Goal: Use online tool/utility: Utilize a website feature to perform a specific function

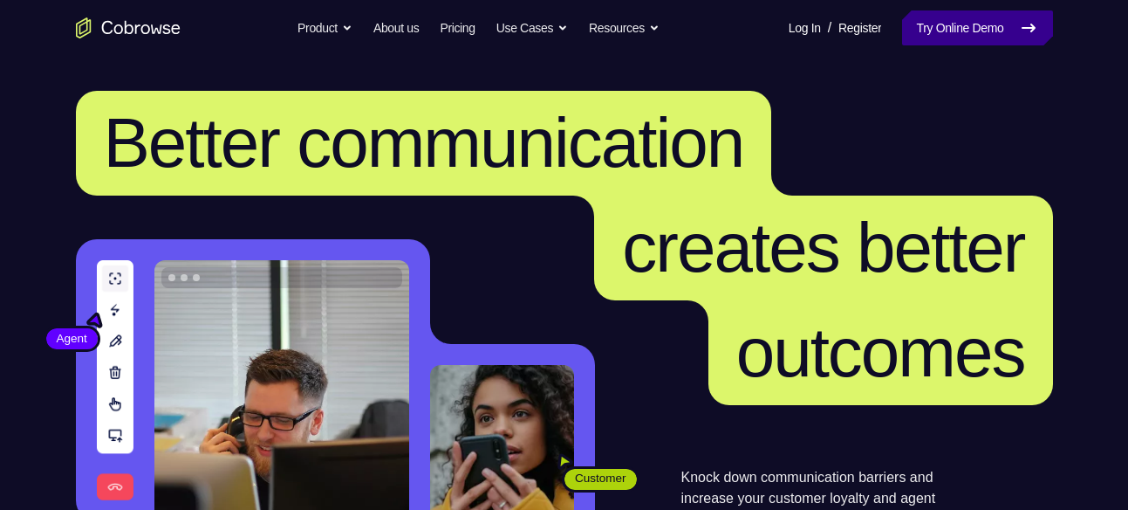
click at [974, 33] on link "Try Online Demo" at bounding box center [977, 27] width 150 height 35
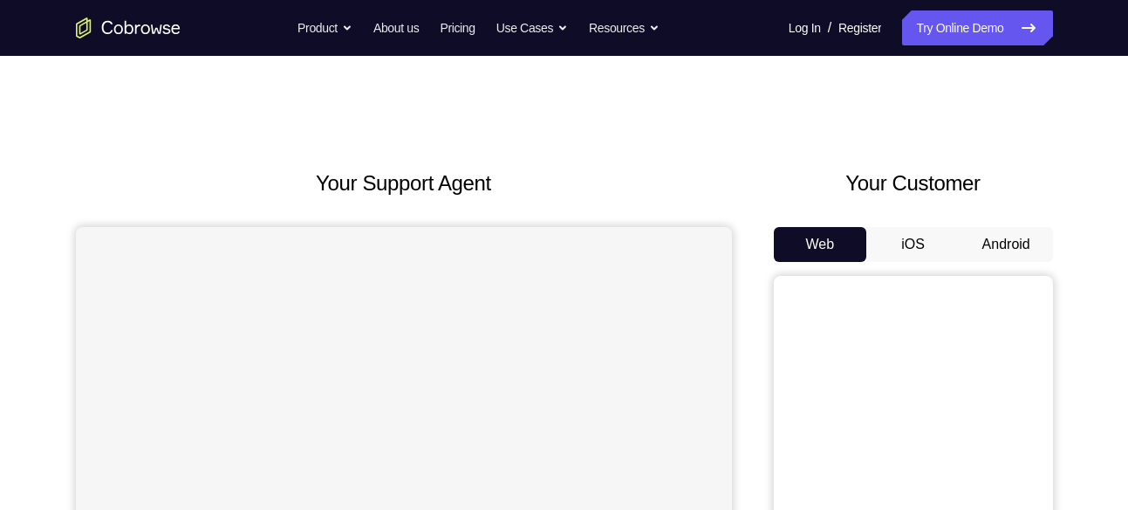
click at [1011, 250] on button "Android" at bounding box center [1006, 244] width 93 height 35
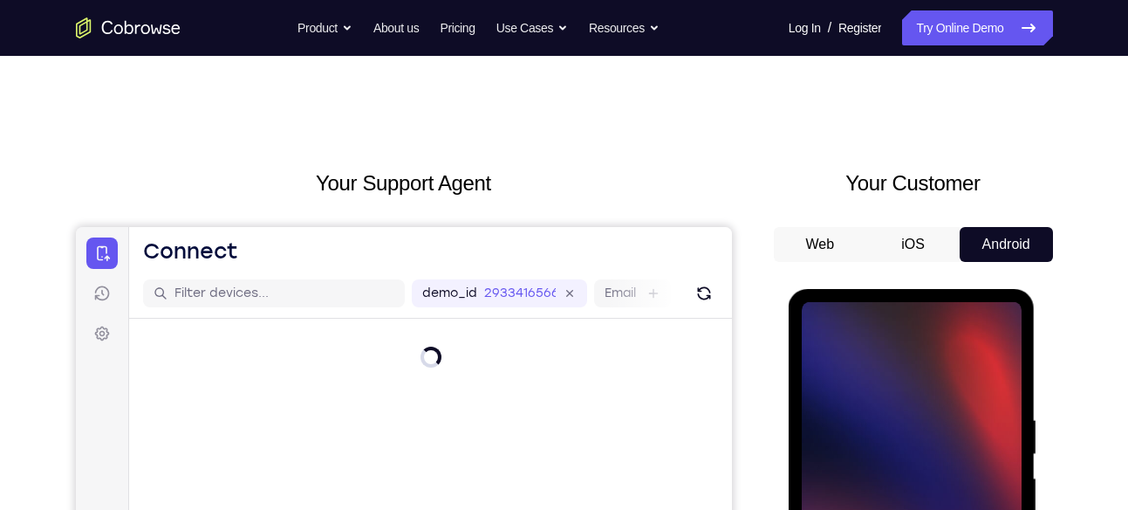
scroll to position [143, 0]
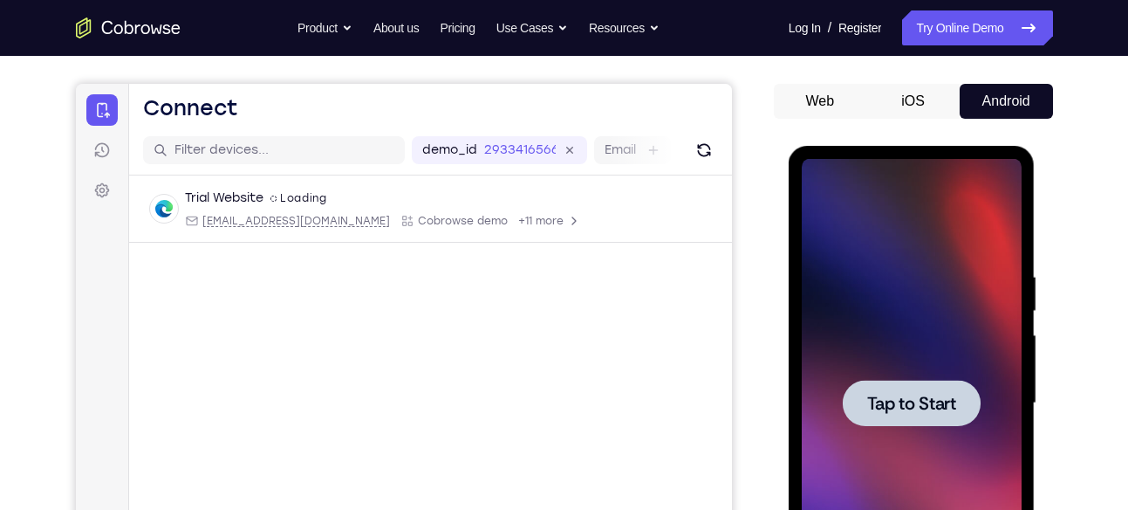
click at [905, 405] on span "Tap to Start" at bounding box center [911, 402] width 89 height 17
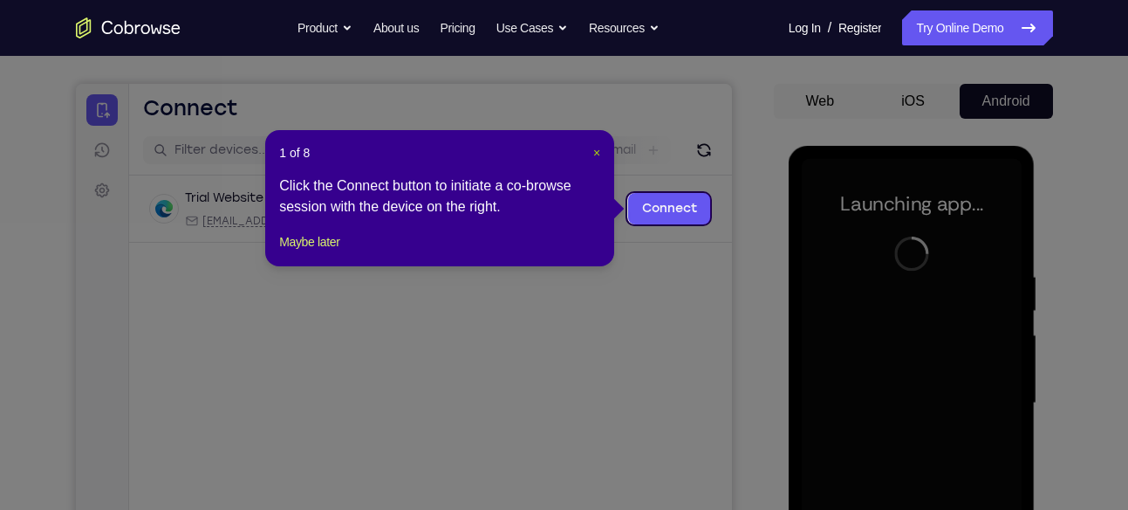
click at [593, 150] on span "×" at bounding box center [596, 153] width 7 height 14
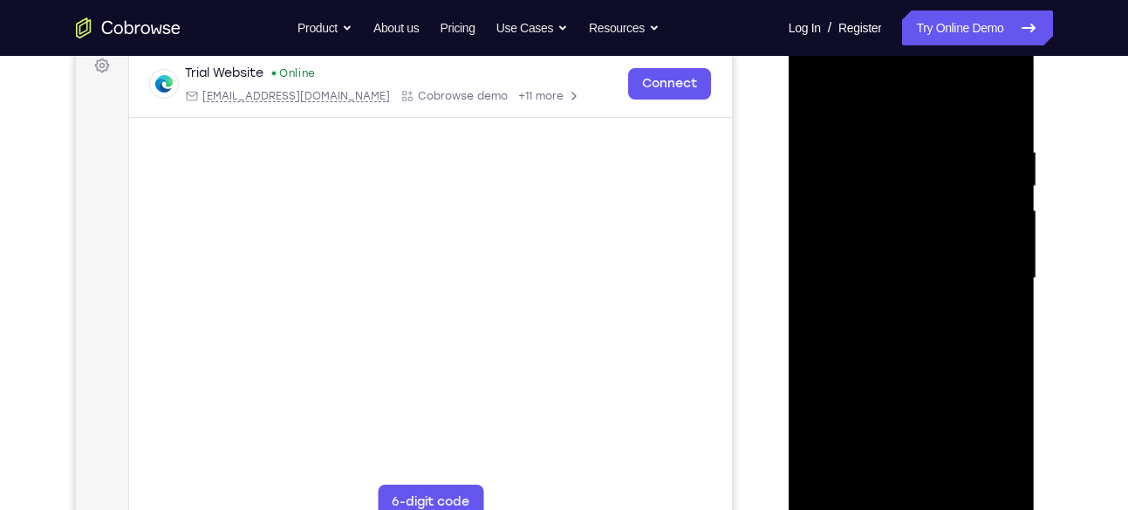
scroll to position [320, 0]
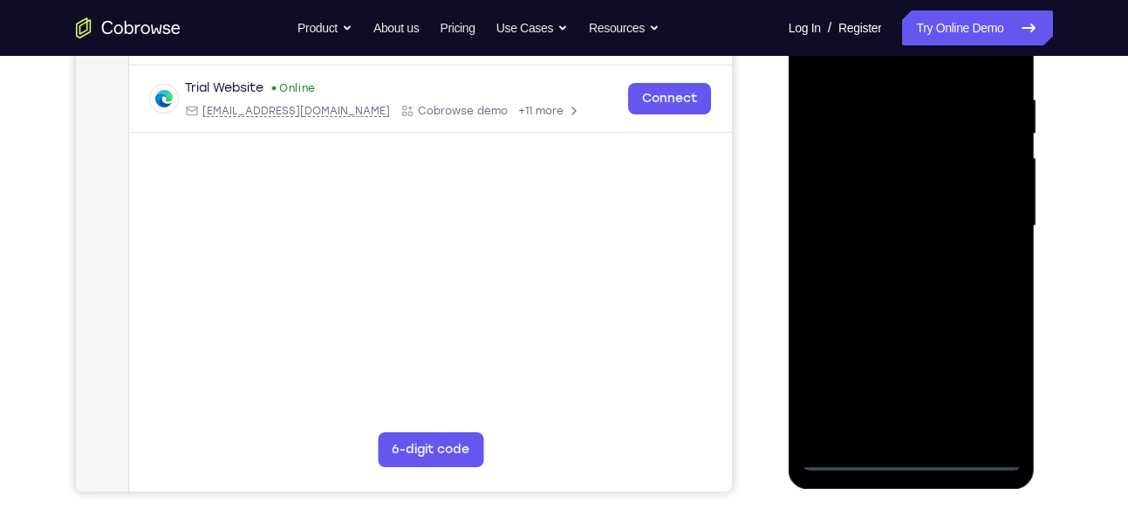
click at [911, 455] on div at bounding box center [912, 226] width 220 height 489
click at [984, 387] on div at bounding box center [912, 226] width 220 height 489
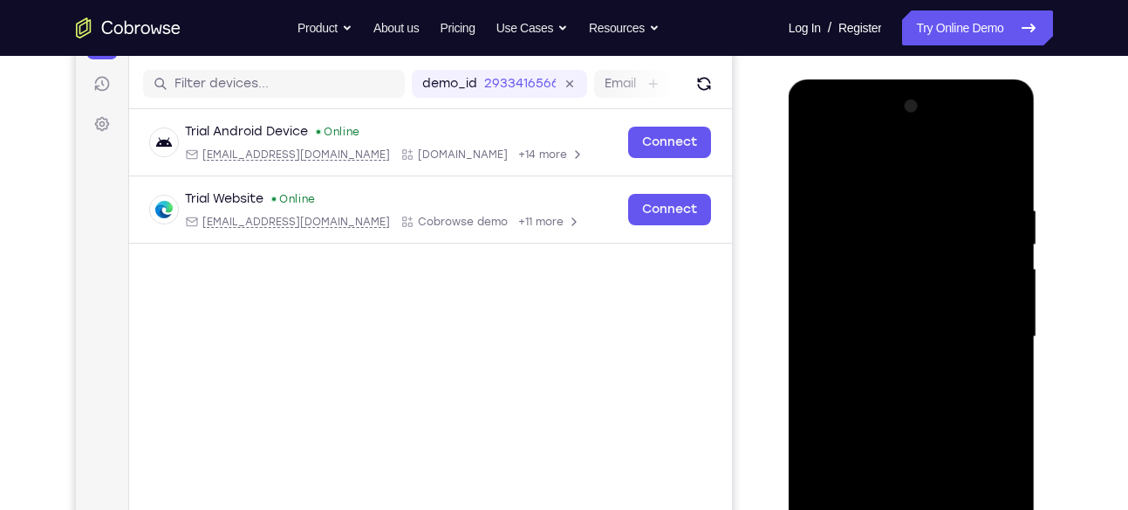
scroll to position [207, 0]
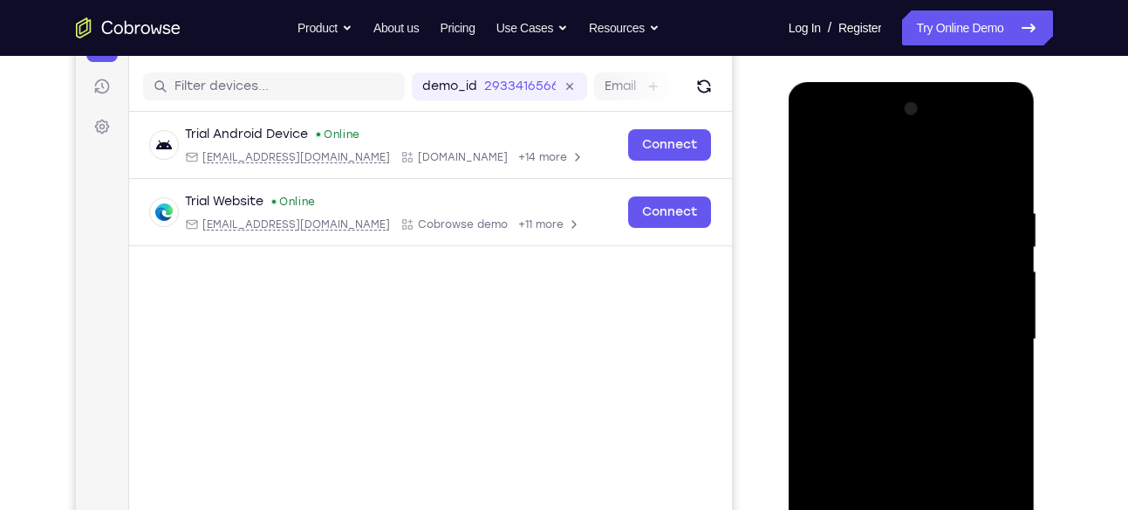
click at [924, 159] on div at bounding box center [912, 339] width 220 height 489
click at [915, 241] on div at bounding box center [912, 339] width 220 height 489
click at [866, 440] on div at bounding box center [912, 339] width 220 height 489
click at [893, 370] on div at bounding box center [912, 339] width 220 height 489
drag, startPoint x: 887, startPoint y: 386, endPoint x: 916, endPoint y: 252, distance: 136.6
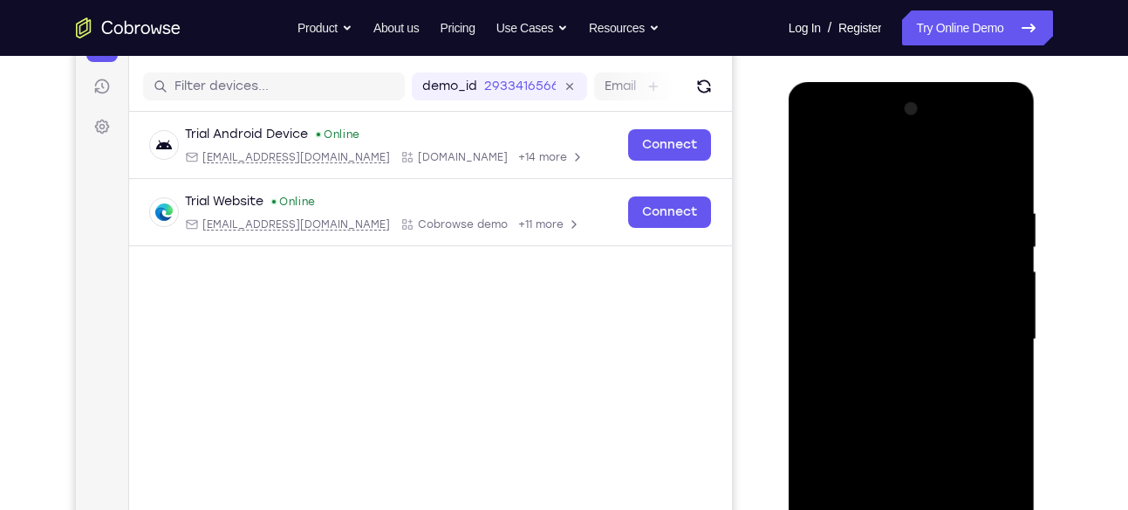
click at [916, 252] on div at bounding box center [912, 339] width 220 height 489
drag, startPoint x: 892, startPoint y: 395, endPoint x: 917, endPoint y: 215, distance: 182.4
click at [917, 215] on div at bounding box center [912, 339] width 220 height 489
drag, startPoint x: 911, startPoint y: 304, endPoint x: 917, endPoint y: 281, distance: 23.5
click at [917, 281] on div at bounding box center [912, 339] width 220 height 489
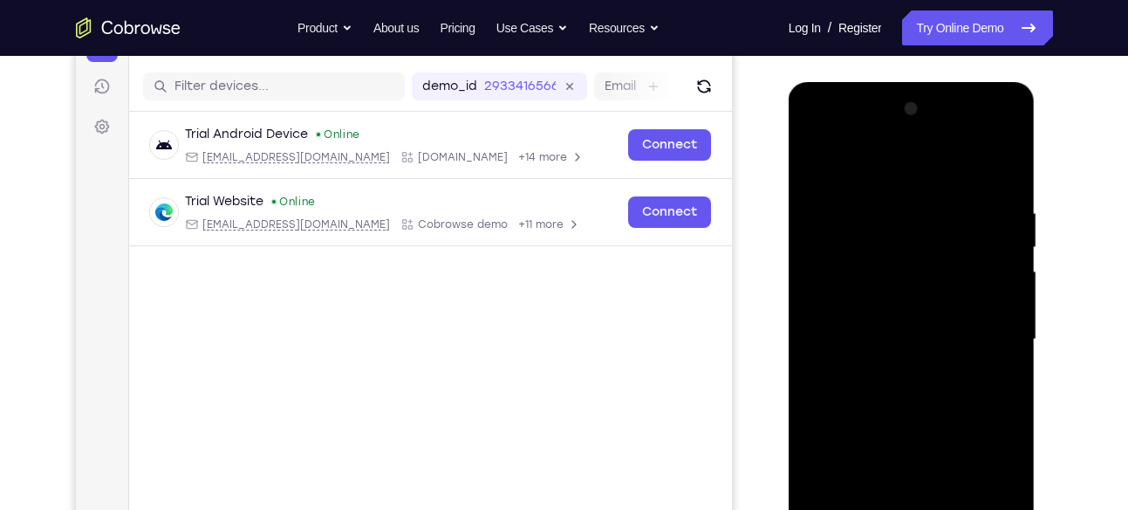
drag, startPoint x: 877, startPoint y: 342, endPoint x: 928, endPoint y: 198, distance: 152.6
click at [928, 198] on div at bounding box center [912, 339] width 220 height 489
drag, startPoint x: 924, startPoint y: 435, endPoint x: 948, endPoint y: 261, distance: 176.2
click at [948, 261] on div at bounding box center [912, 339] width 220 height 489
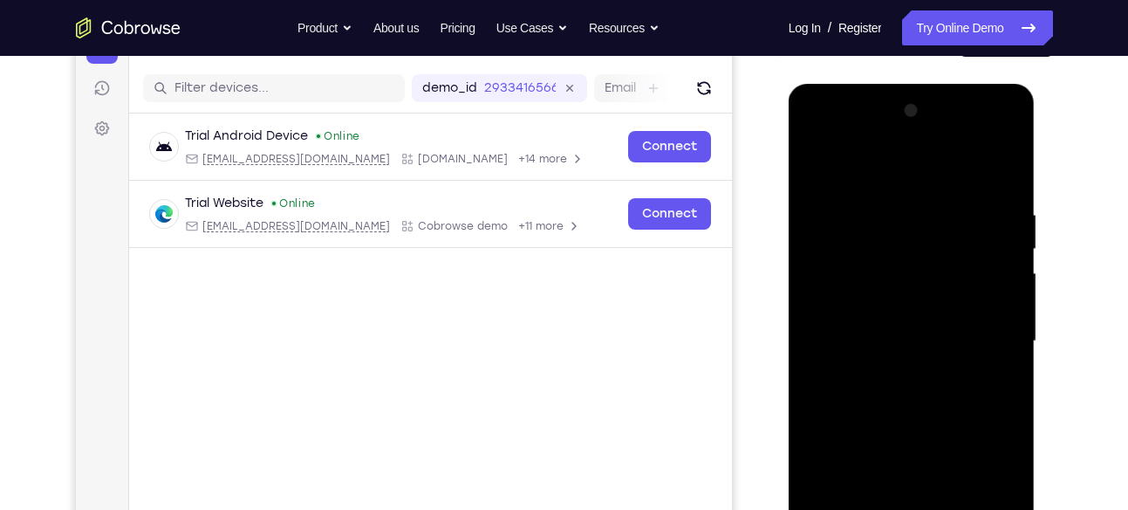
scroll to position [204, 0]
drag, startPoint x: 879, startPoint y: 273, endPoint x: 912, endPoint y: 444, distance: 174.2
click at [912, 444] on div at bounding box center [912, 342] width 220 height 489
click at [821, 168] on div at bounding box center [912, 342] width 220 height 489
click at [848, 360] on div at bounding box center [912, 342] width 220 height 489
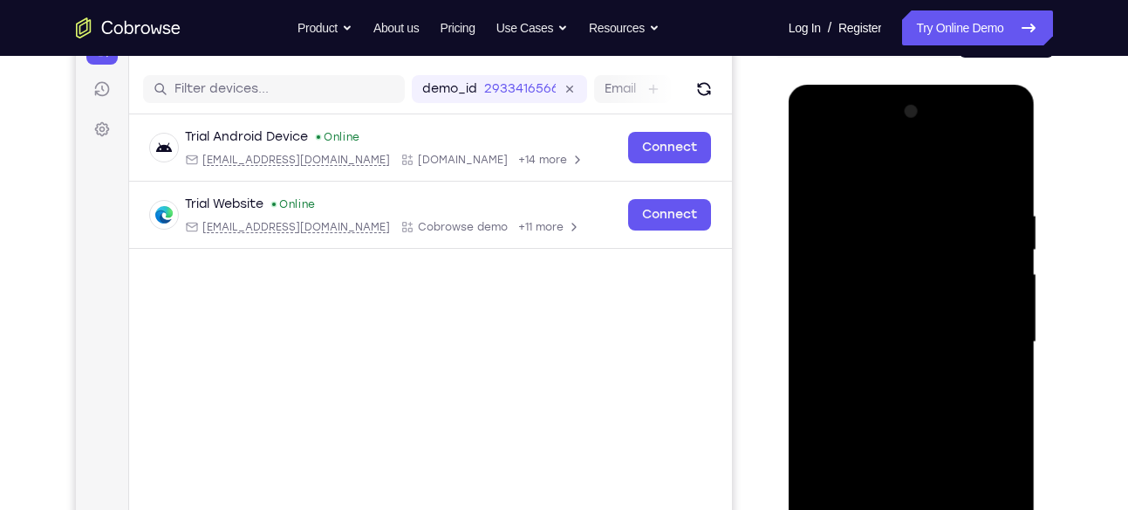
click at [850, 425] on div at bounding box center [912, 342] width 220 height 489
drag, startPoint x: 824, startPoint y: 397, endPoint x: 818, endPoint y: 218, distance: 179.0
click at [818, 218] on div at bounding box center [912, 342] width 220 height 489
click at [846, 480] on div at bounding box center [912, 342] width 220 height 489
drag, startPoint x: 822, startPoint y: 443, endPoint x: 818, endPoint y: 266, distance: 177.2
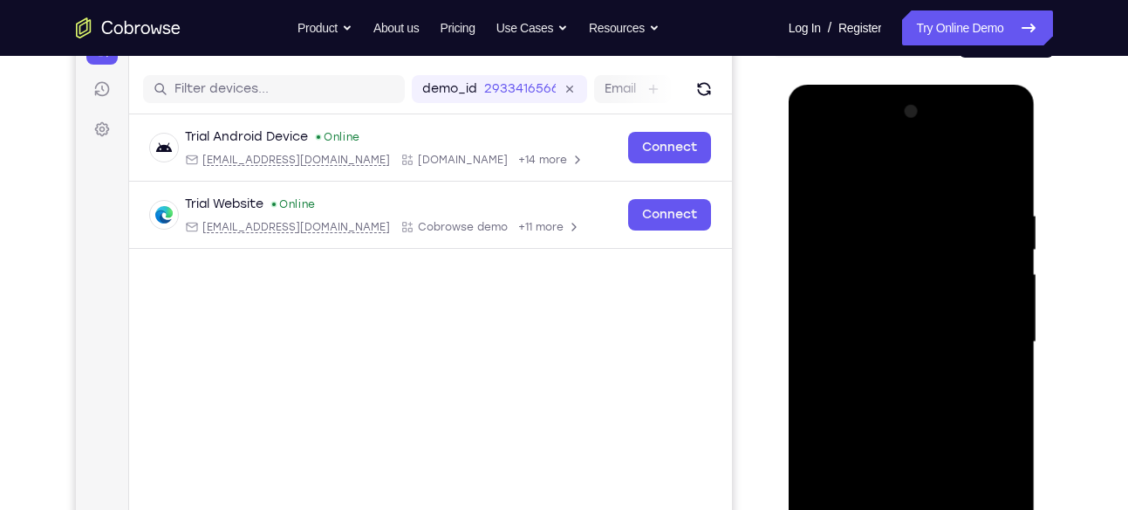
click at [818, 266] on div at bounding box center [912, 342] width 220 height 489
click at [850, 468] on div at bounding box center [912, 342] width 220 height 489
click at [824, 439] on div at bounding box center [912, 342] width 220 height 489
drag, startPoint x: 824, startPoint y: 439, endPoint x: 825, endPoint y: 287, distance: 151.8
click at [825, 287] on div at bounding box center [912, 342] width 220 height 489
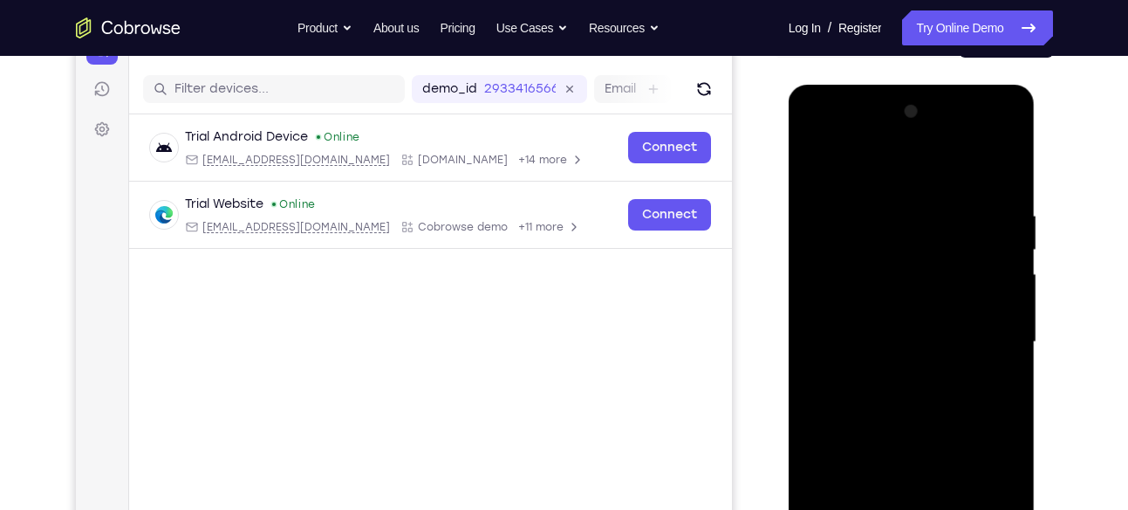
drag, startPoint x: 836, startPoint y: 229, endPoint x: 858, endPoint y: 358, distance: 131.0
click at [858, 358] on div at bounding box center [912, 342] width 220 height 489
click at [817, 168] on div at bounding box center [912, 342] width 220 height 489
drag, startPoint x: 827, startPoint y: 414, endPoint x: 862, endPoint y: 199, distance: 218.3
click at [862, 199] on div at bounding box center [912, 342] width 220 height 489
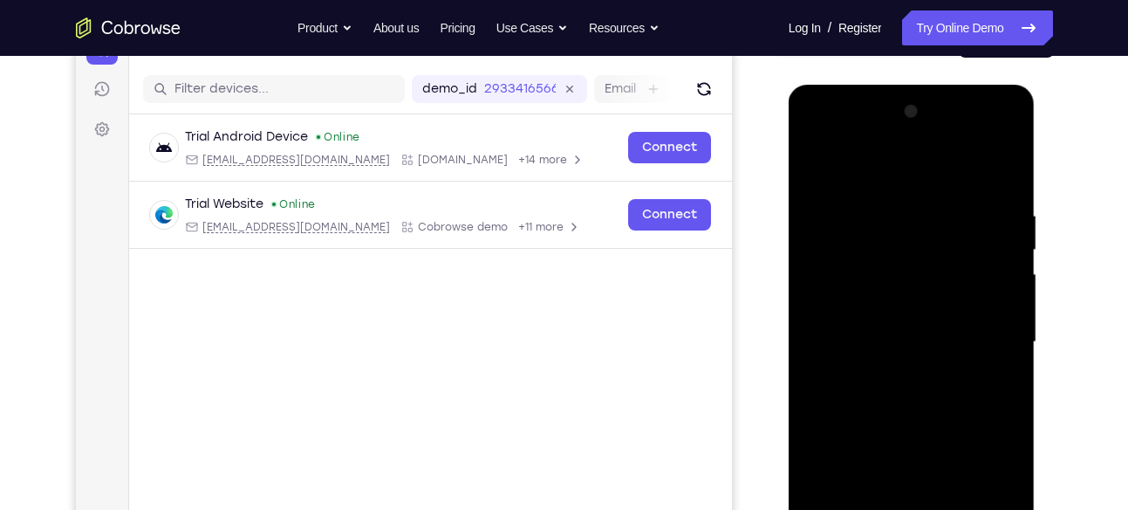
drag, startPoint x: 817, startPoint y: 312, endPoint x: 838, endPoint y: 172, distance: 141.2
click at [838, 172] on div at bounding box center [912, 342] width 220 height 489
click at [847, 416] on div at bounding box center [912, 342] width 220 height 489
drag, startPoint x: 822, startPoint y: 386, endPoint x: 827, endPoint y: 240, distance: 145.8
click at [827, 240] on div at bounding box center [912, 342] width 220 height 489
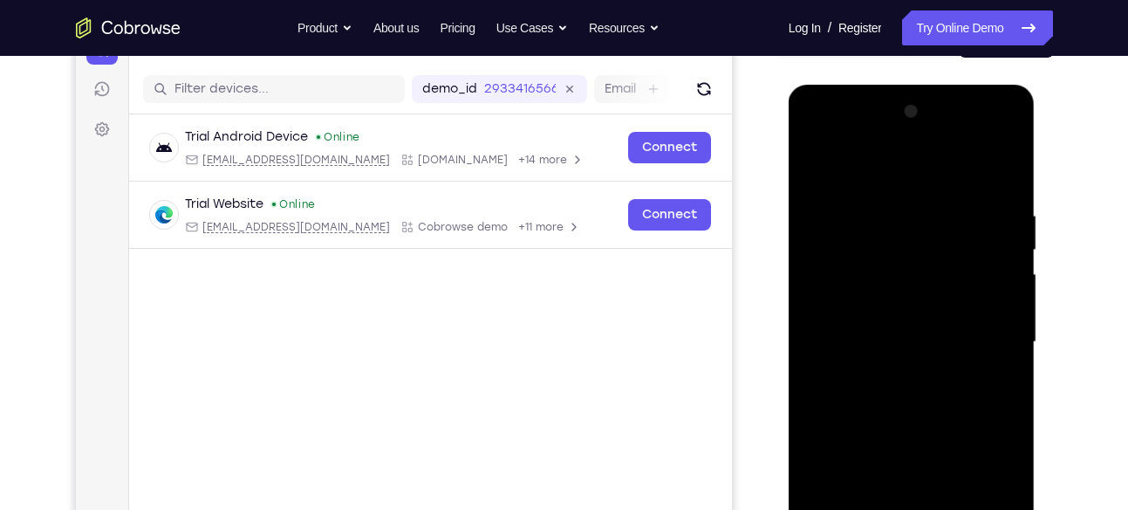
drag, startPoint x: 820, startPoint y: 412, endPoint x: 828, endPoint y: 293, distance: 118.9
click at [828, 293] on div at bounding box center [912, 342] width 220 height 489
drag, startPoint x: 817, startPoint y: 326, endPoint x: 832, endPoint y: 167, distance: 160.4
click at [832, 167] on div at bounding box center [912, 342] width 220 height 489
drag, startPoint x: 820, startPoint y: 428, endPoint x: 830, endPoint y: 345, distance: 84.3
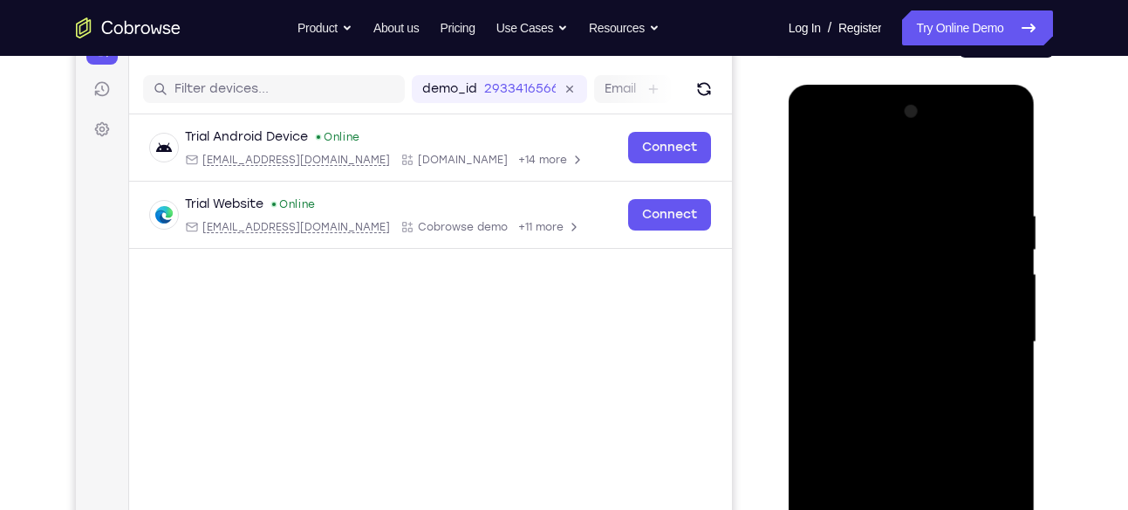
click at [830, 345] on div at bounding box center [912, 342] width 220 height 489
drag, startPoint x: 830, startPoint y: 364, endPoint x: 825, endPoint y: 208, distance: 156.2
click at [825, 208] on div at bounding box center [912, 342] width 220 height 489
drag, startPoint x: 821, startPoint y: 389, endPoint x: 831, endPoint y: 317, distance: 73.1
click at [831, 317] on div at bounding box center [912, 342] width 220 height 489
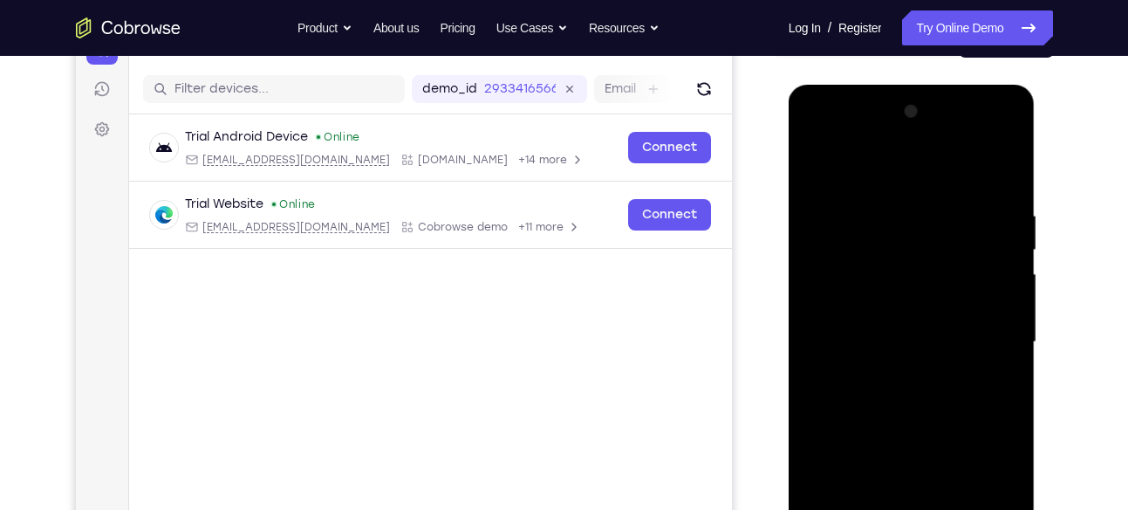
click at [846, 389] on div at bounding box center [912, 342] width 220 height 489
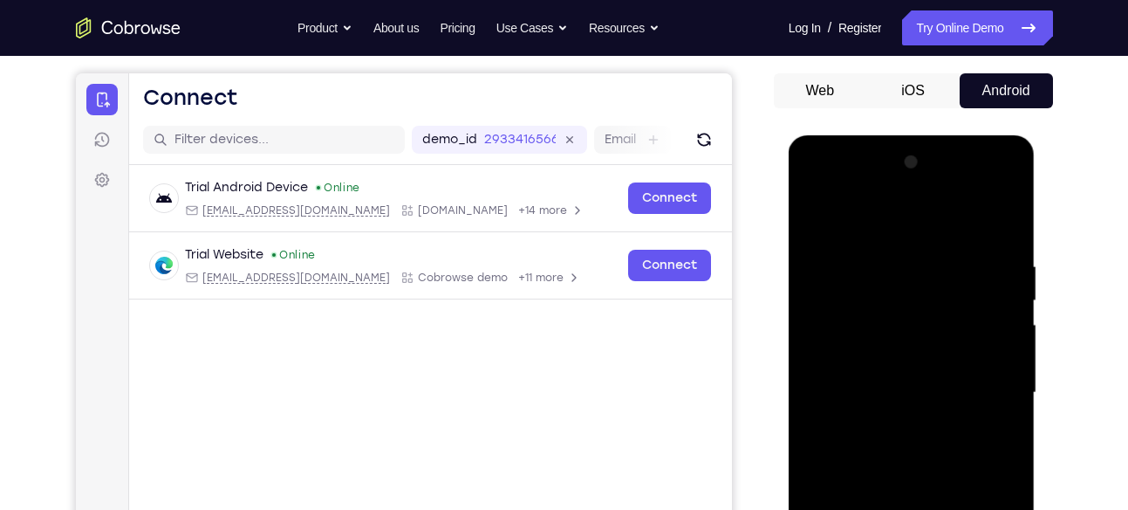
scroll to position [152, 0]
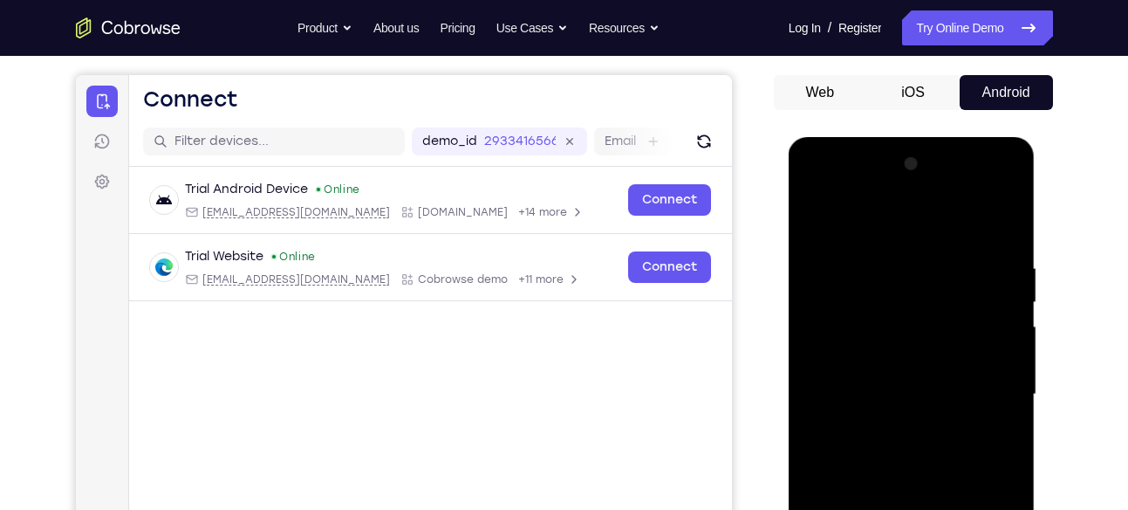
click at [914, 413] on div at bounding box center [912, 394] width 220 height 489
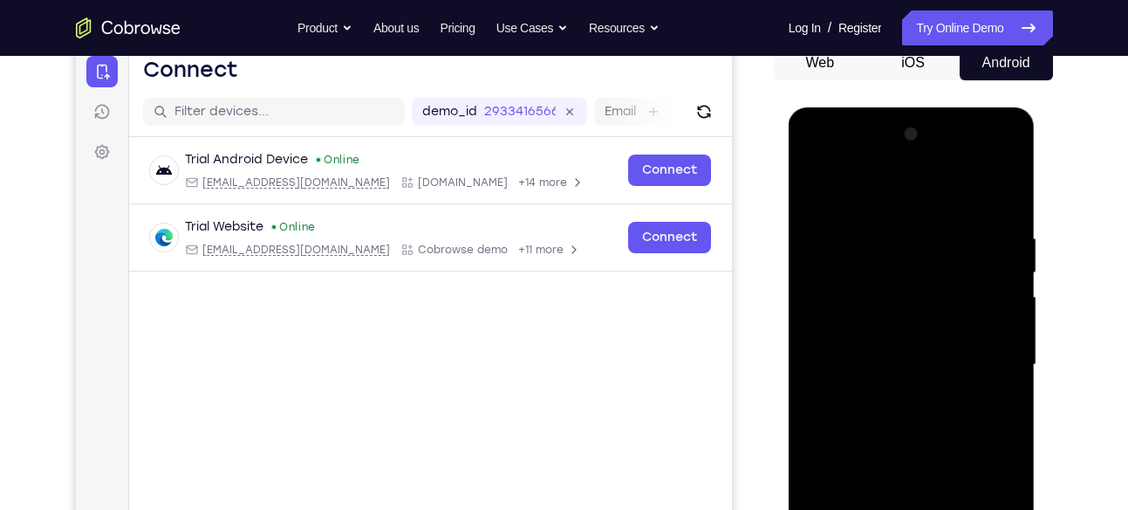
scroll to position [182, 0]
click at [893, 457] on div at bounding box center [912, 364] width 220 height 489
click at [899, 463] on div at bounding box center [912, 364] width 220 height 489
click at [906, 462] on div at bounding box center [912, 364] width 220 height 489
click at [931, 462] on div at bounding box center [912, 364] width 220 height 489
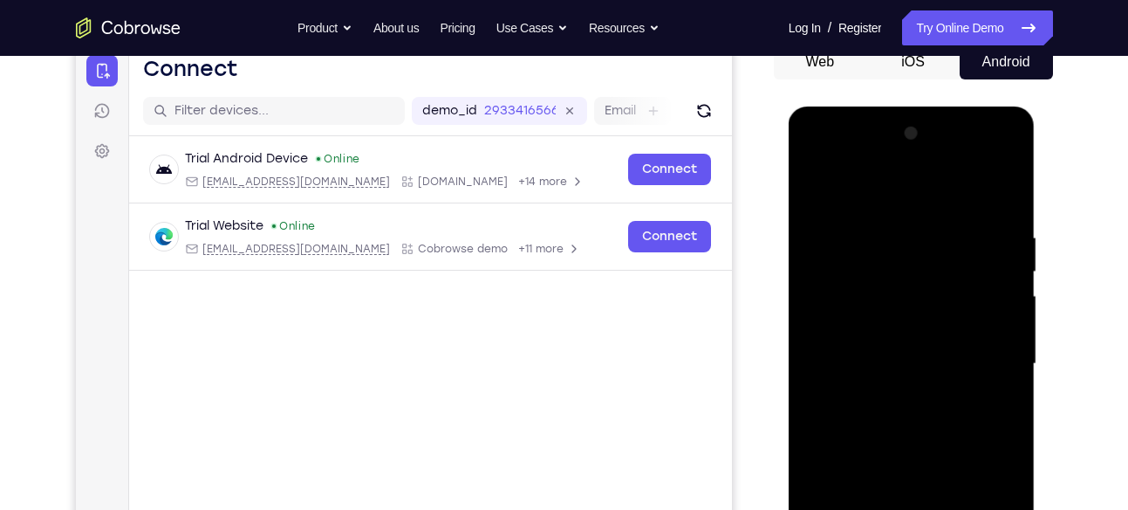
click at [956, 461] on div at bounding box center [912, 364] width 220 height 489
click at [817, 190] on div at bounding box center [912, 364] width 220 height 489
drag, startPoint x: 825, startPoint y: 353, endPoint x: 846, endPoint y: 210, distance: 144.6
click at [846, 210] on div at bounding box center [912, 364] width 220 height 489
click at [847, 425] on div at bounding box center [912, 364] width 220 height 489
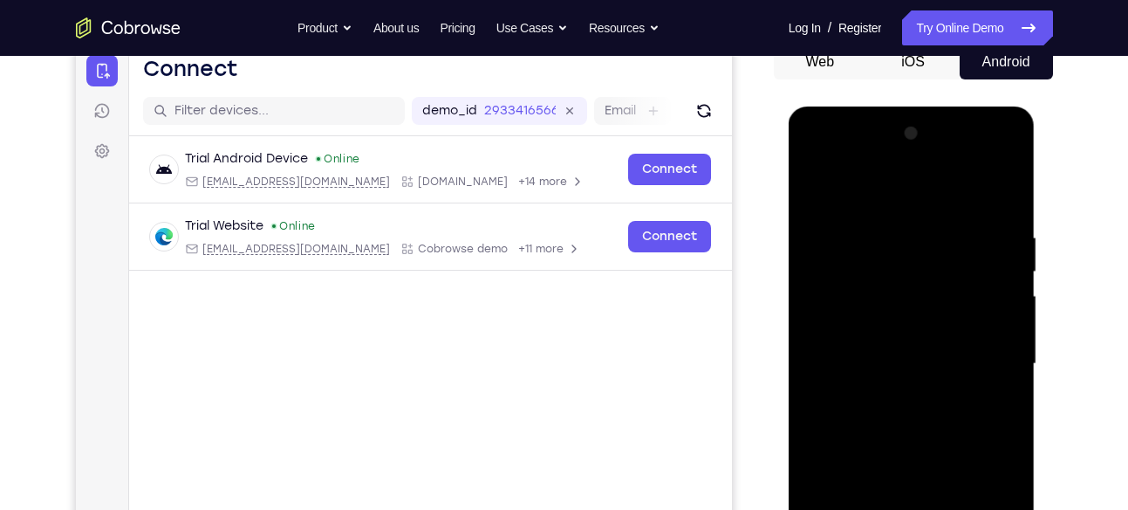
drag, startPoint x: 818, startPoint y: 371, endPoint x: 859, endPoint y: 553, distance: 186.7
click at [859, 509] on div at bounding box center [912, 364] width 220 height 489
drag, startPoint x: 827, startPoint y: 267, endPoint x: 843, endPoint y: 492, distance: 225.7
click at [843, 492] on div at bounding box center [912, 364] width 220 height 489
drag, startPoint x: 821, startPoint y: 284, endPoint x: 839, endPoint y: 502, distance: 218.9
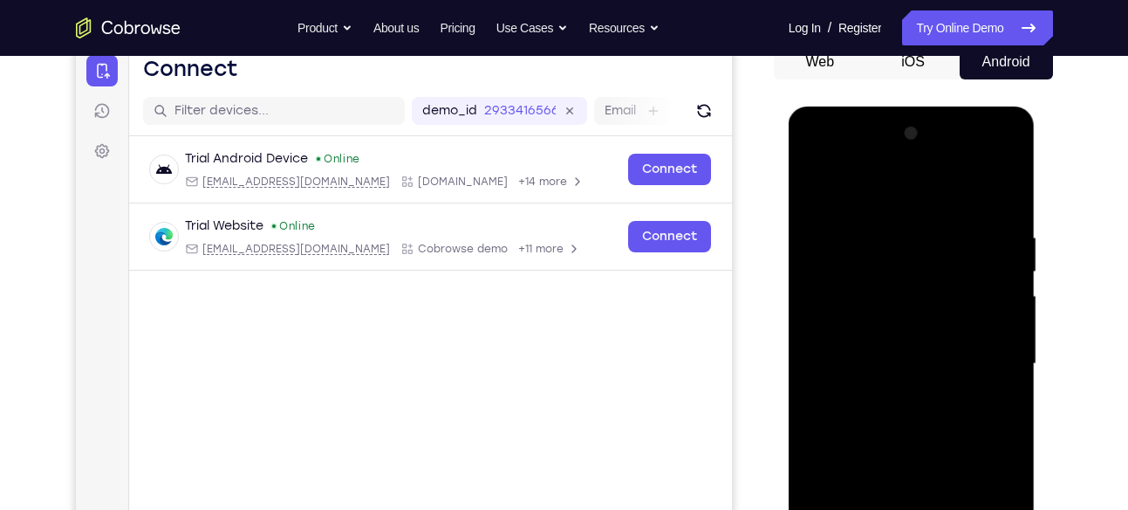
click at [839, 502] on div at bounding box center [912, 364] width 220 height 489
drag, startPoint x: 825, startPoint y: 255, endPoint x: 850, endPoint y: 494, distance: 240.3
click at [850, 494] on div at bounding box center [912, 364] width 220 height 489
drag, startPoint x: 819, startPoint y: 264, endPoint x: 832, endPoint y: 494, distance: 230.7
click at [832, 494] on div at bounding box center [912, 364] width 220 height 489
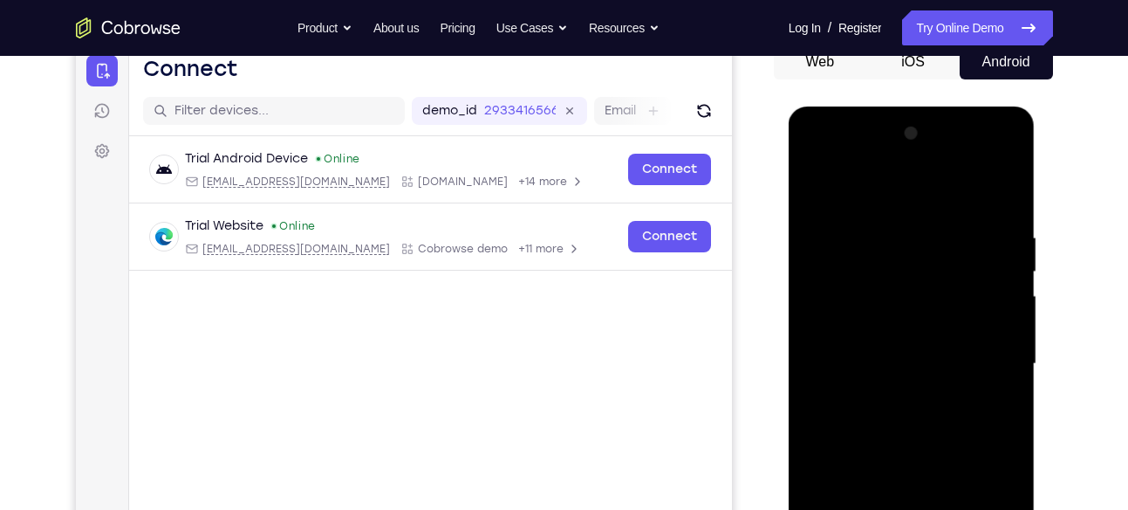
drag, startPoint x: 824, startPoint y: 280, endPoint x: 867, endPoint y: 526, distance: 249.9
click at [867, 509] on div at bounding box center [912, 364] width 220 height 489
drag, startPoint x: 809, startPoint y: 277, endPoint x: 842, endPoint y: 490, distance: 216.3
click at [842, 490] on div at bounding box center [912, 364] width 220 height 489
click at [848, 308] on div at bounding box center [912, 364] width 220 height 489
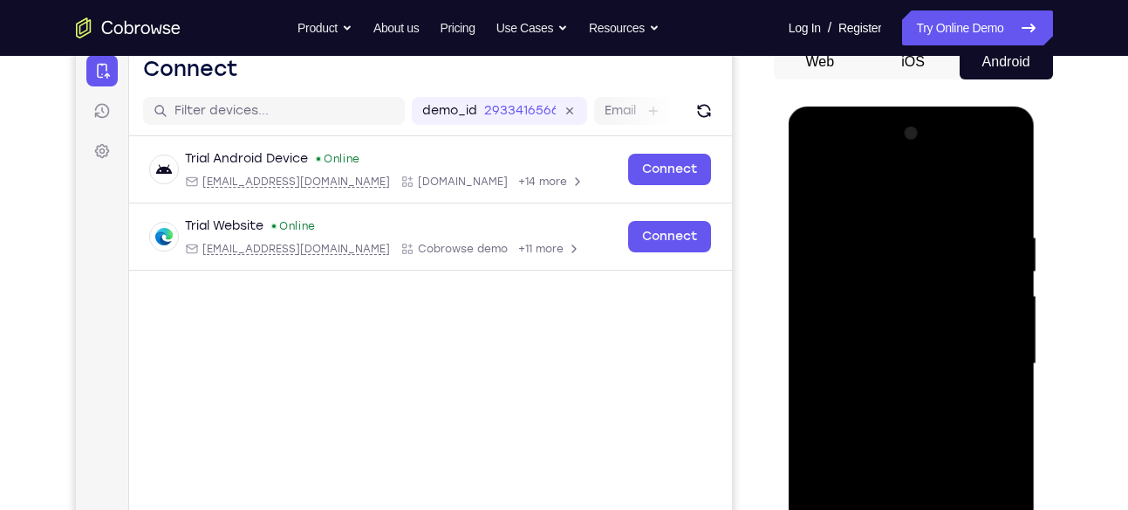
click at [920, 268] on div at bounding box center [912, 364] width 220 height 489
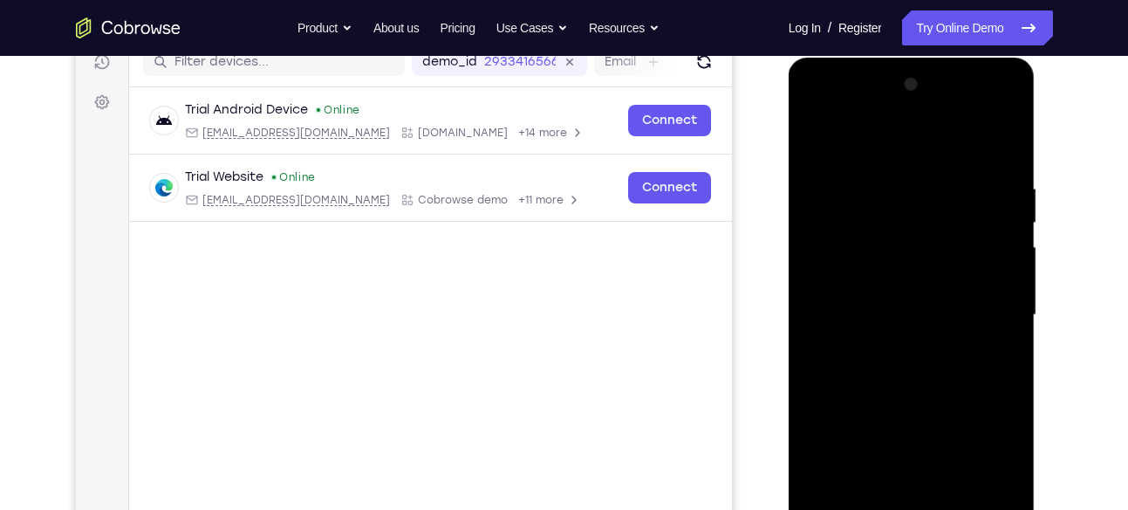
scroll to position [230, 0]
click at [869, 414] on div at bounding box center [912, 316] width 220 height 489
click at [897, 394] on div at bounding box center [912, 316] width 220 height 489
click at [913, 411] on div at bounding box center [912, 316] width 220 height 489
click at [929, 414] on div at bounding box center [912, 316] width 220 height 489
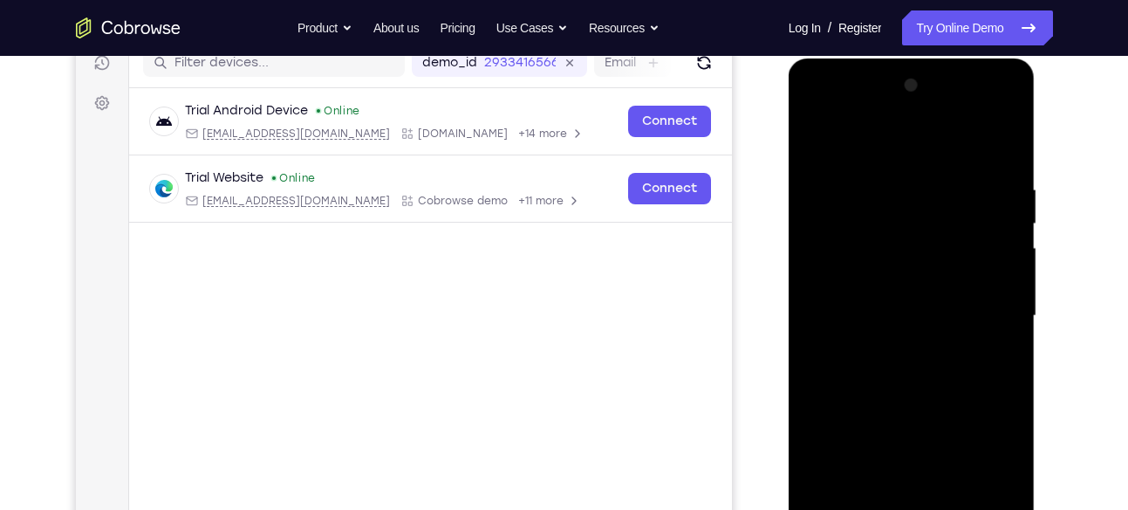
click at [941, 414] on div at bounding box center [912, 316] width 220 height 489
click at [953, 413] on div at bounding box center [912, 316] width 220 height 489
click at [912, 412] on div at bounding box center [912, 316] width 220 height 489
click at [887, 413] on div at bounding box center [912, 316] width 220 height 489
click at [893, 413] on div at bounding box center [912, 316] width 220 height 489
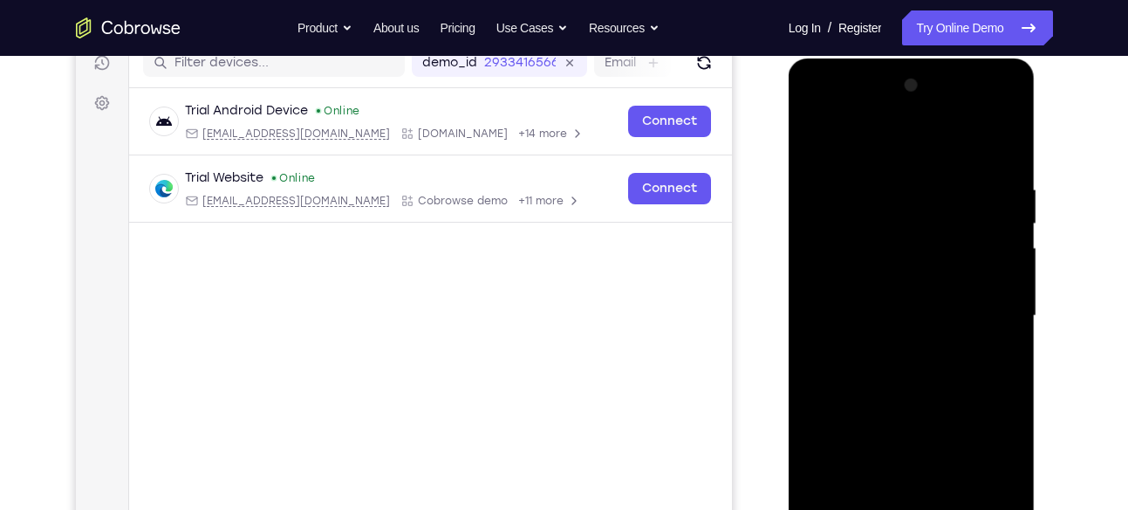
click at [898, 413] on div at bounding box center [912, 316] width 220 height 489
click at [906, 413] on div at bounding box center [912, 316] width 220 height 489
click at [916, 413] on div at bounding box center [912, 316] width 220 height 489
click at [948, 411] on div at bounding box center [912, 316] width 220 height 489
click at [964, 411] on div at bounding box center [912, 316] width 220 height 489
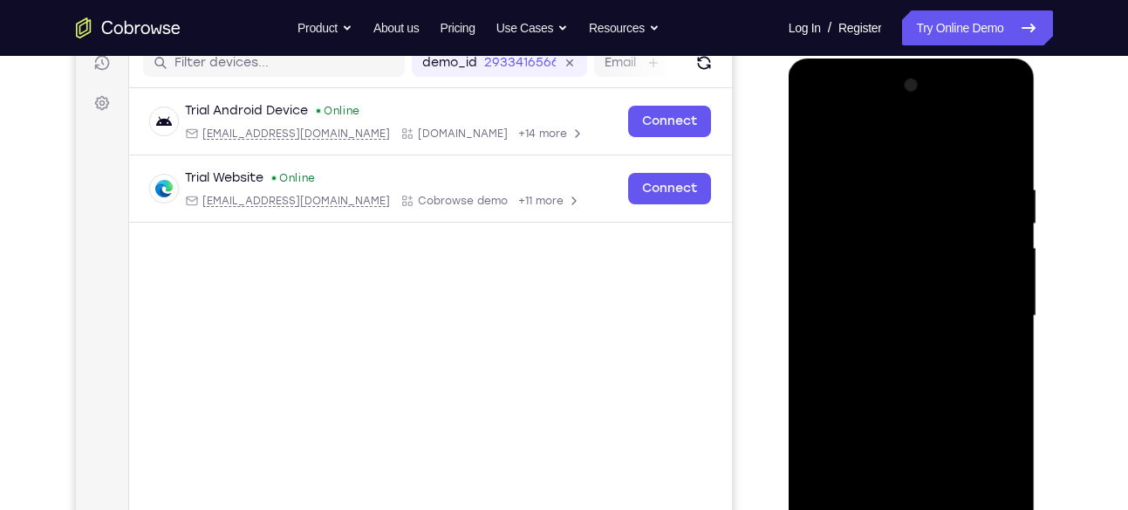
click at [975, 411] on div at bounding box center [912, 316] width 220 height 489
click at [969, 411] on div at bounding box center [912, 316] width 220 height 489
click at [968, 414] on div at bounding box center [912, 316] width 220 height 489
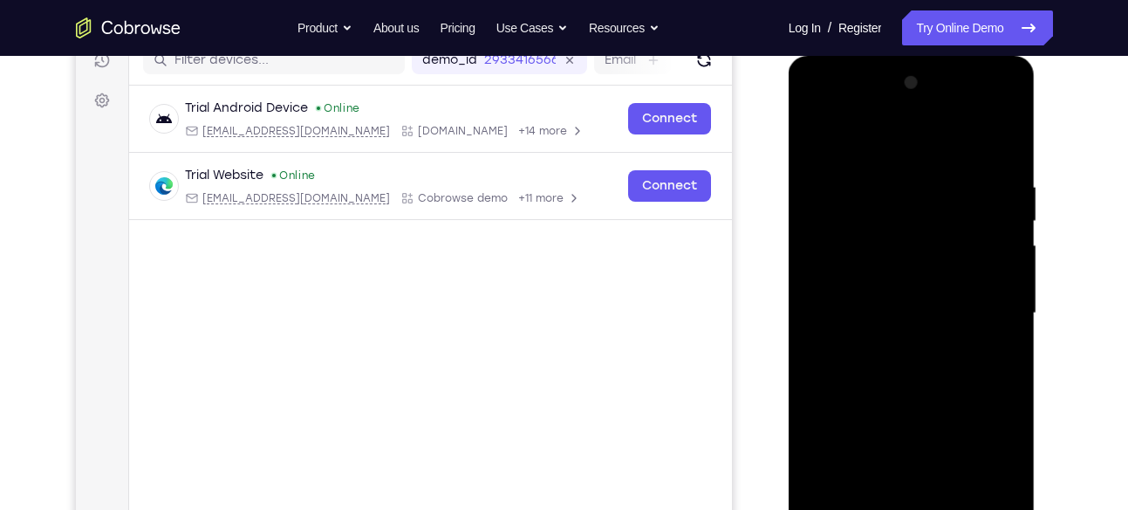
scroll to position [232, 0]
click at [986, 411] on div at bounding box center [912, 314] width 220 height 489
click at [816, 140] on div at bounding box center [912, 314] width 220 height 489
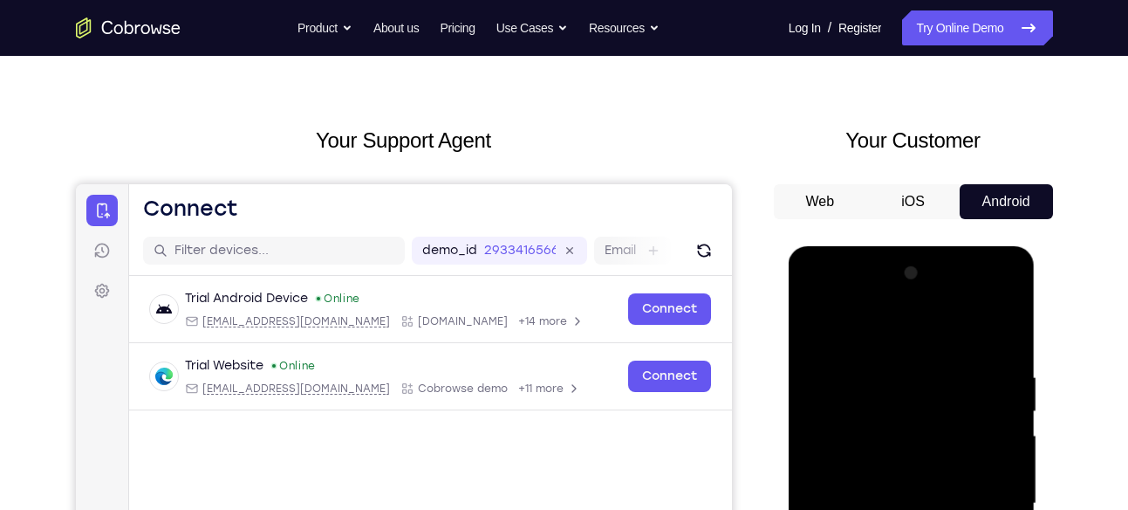
scroll to position [0, 0]
